Goal: Task Accomplishment & Management: Use online tool/utility

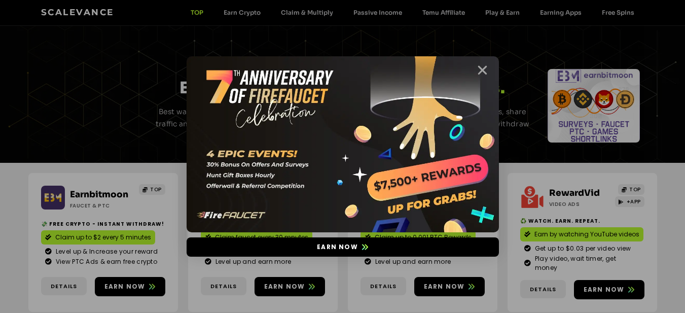
click at [484, 71] on icon "Close" at bounding box center [482, 70] width 13 height 13
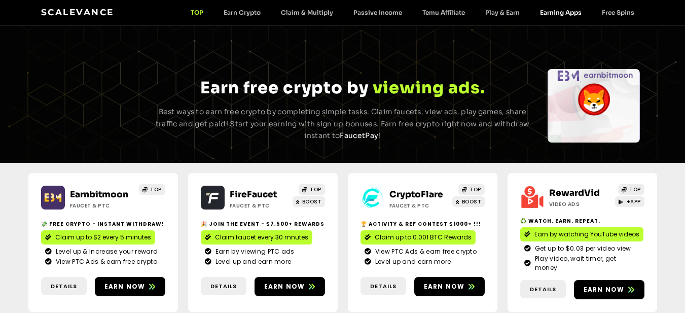
click at [569, 15] on link "Earning Apps" at bounding box center [560, 13] width 62 height 8
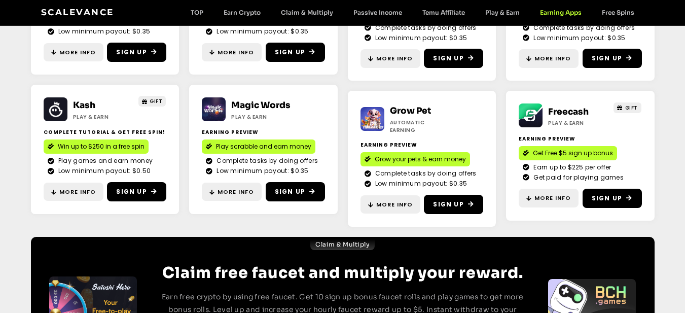
scroll to position [336, 0]
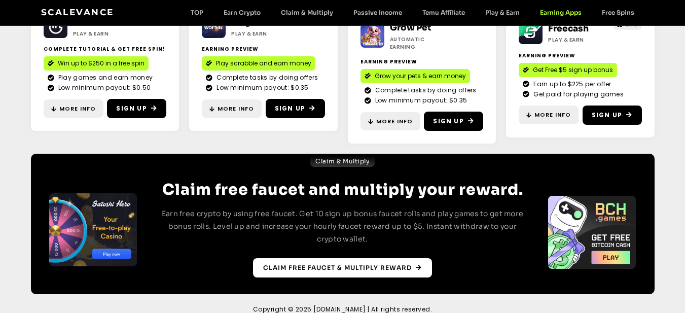
click at [306, 263] on span "Claim free faucet & multiply reward" at bounding box center [337, 267] width 148 height 9
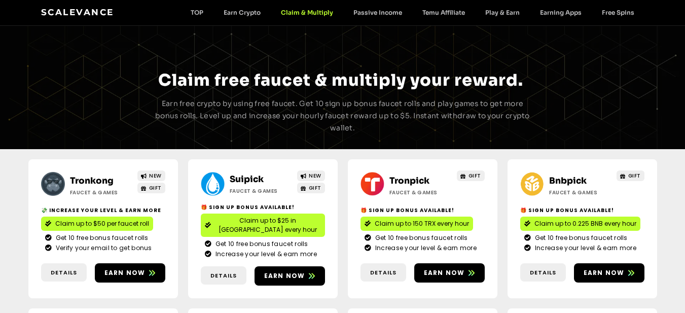
scroll to position [51, 0]
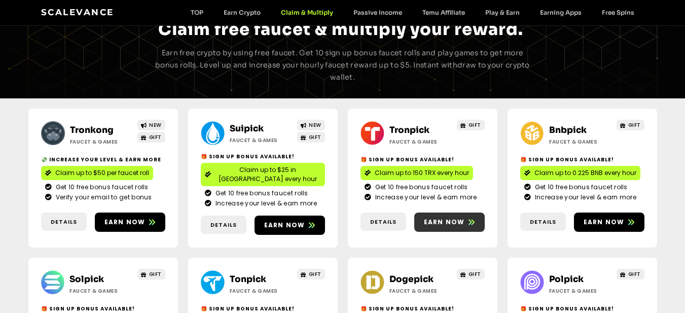
click at [447, 217] on span "Earn now" at bounding box center [444, 221] width 41 height 9
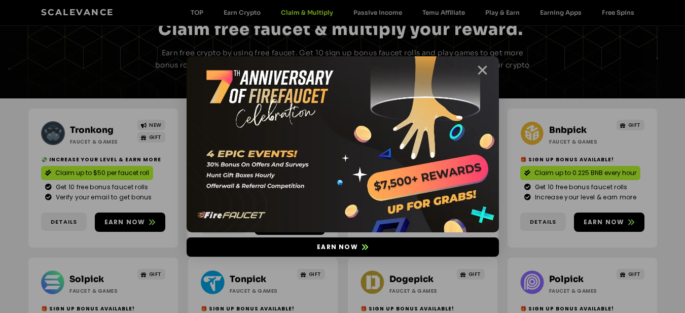
click at [485, 70] on icon "Close" at bounding box center [482, 70] width 13 height 13
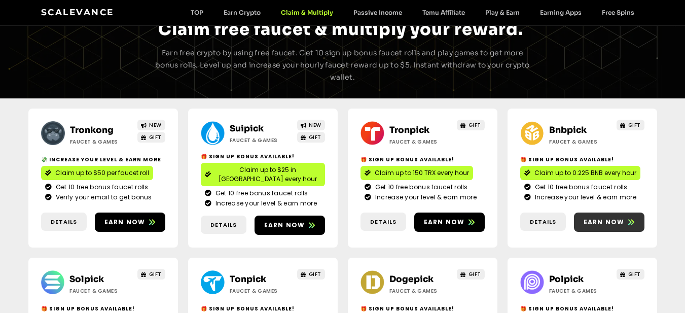
click at [601, 217] on span "Earn now" at bounding box center [603, 221] width 41 height 9
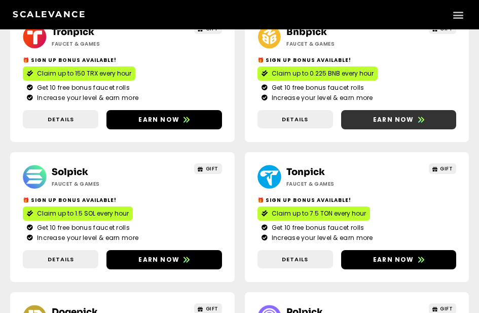
scroll to position [358, 0]
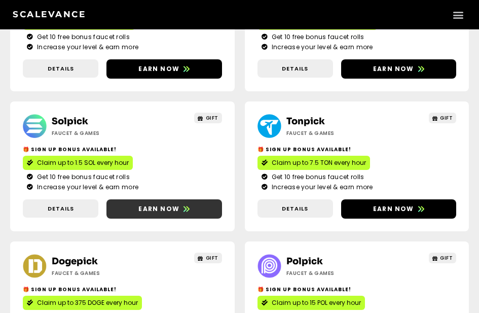
click at [168, 202] on link "Earn now" at bounding box center [164, 208] width 116 height 19
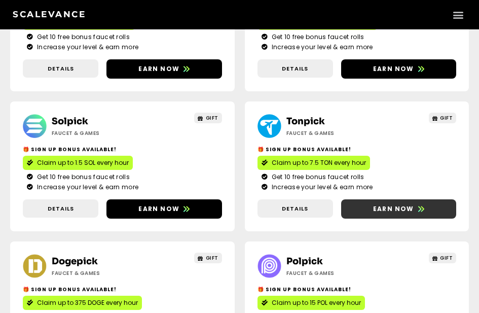
click at [408, 210] on span "Earn now" at bounding box center [393, 208] width 41 height 9
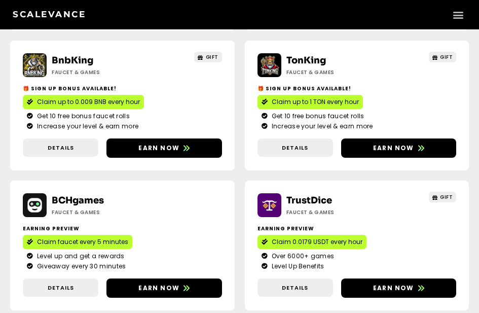
scroll to position [1270, 0]
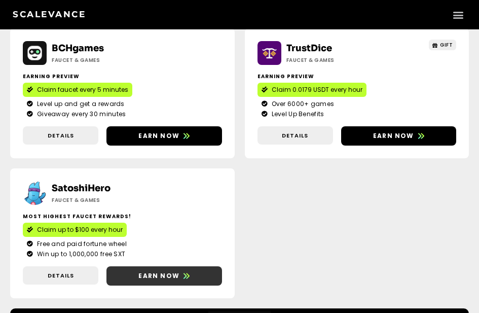
click at [166, 271] on span "Earn now" at bounding box center [158, 275] width 41 height 9
